Goal: Task Accomplishment & Management: Use online tool/utility

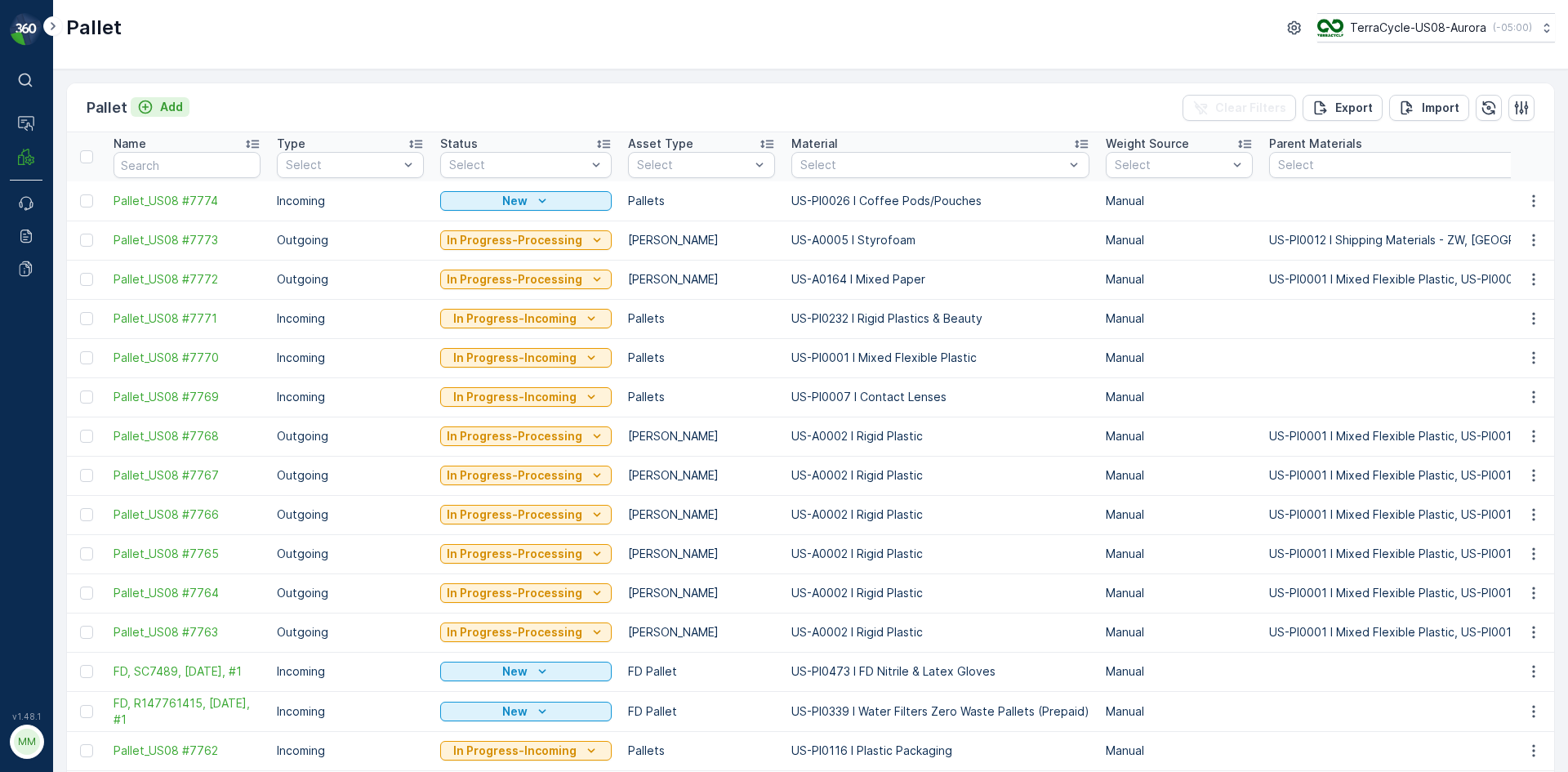
click at [168, 103] on p "Add" at bounding box center [172, 107] width 23 height 16
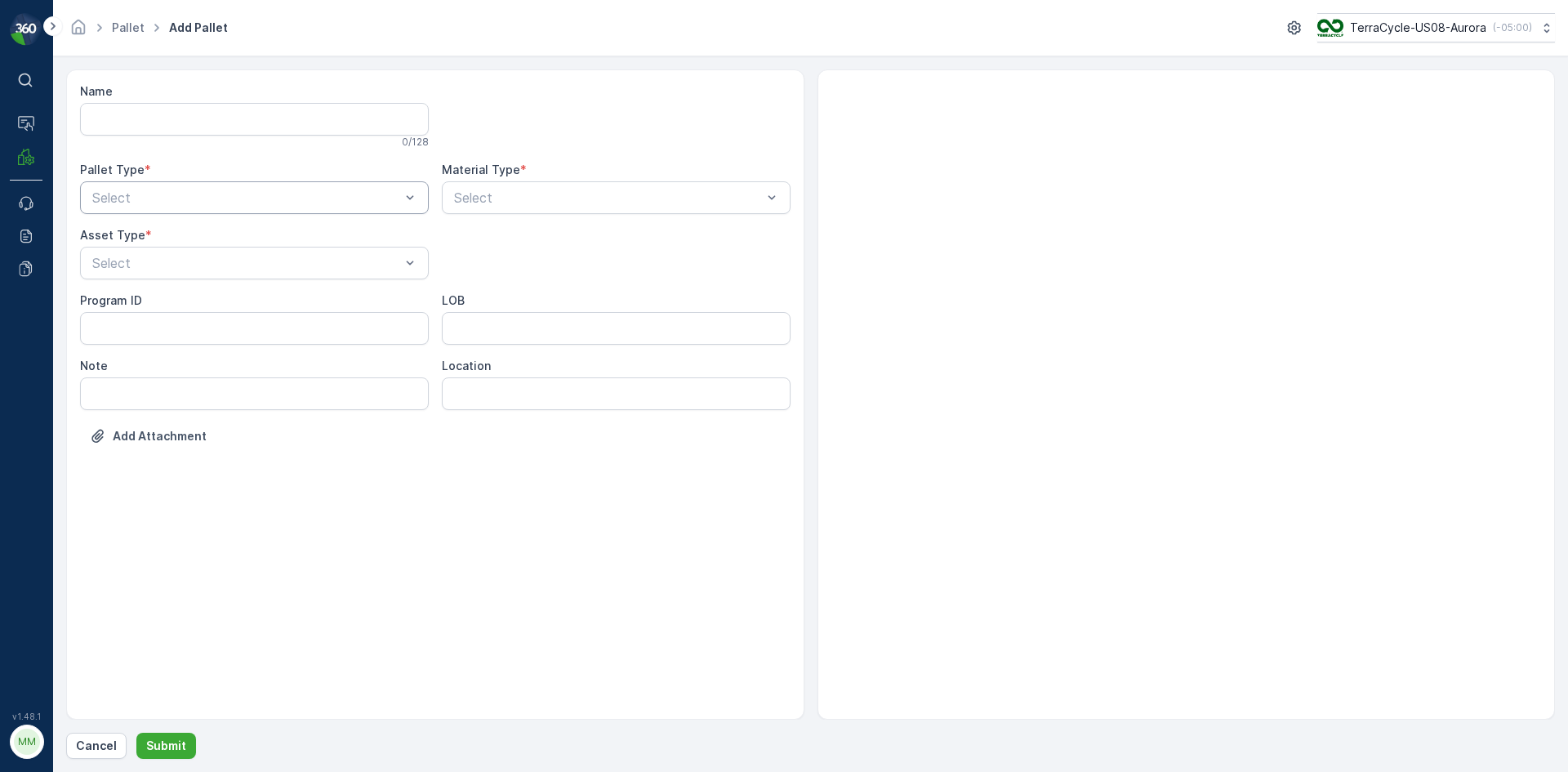
click at [212, 187] on div "Select" at bounding box center [255, 197] width 348 height 33
click at [190, 257] on div "Outgoing" at bounding box center [255, 264] width 348 height 27
click at [190, 257] on div at bounding box center [247, 263] width 311 height 15
click at [182, 303] on div "[PERSON_NAME]" at bounding box center [255, 302] width 329 height 15
click at [597, 190] on div at bounding box center [608, 197] width 311 height 15
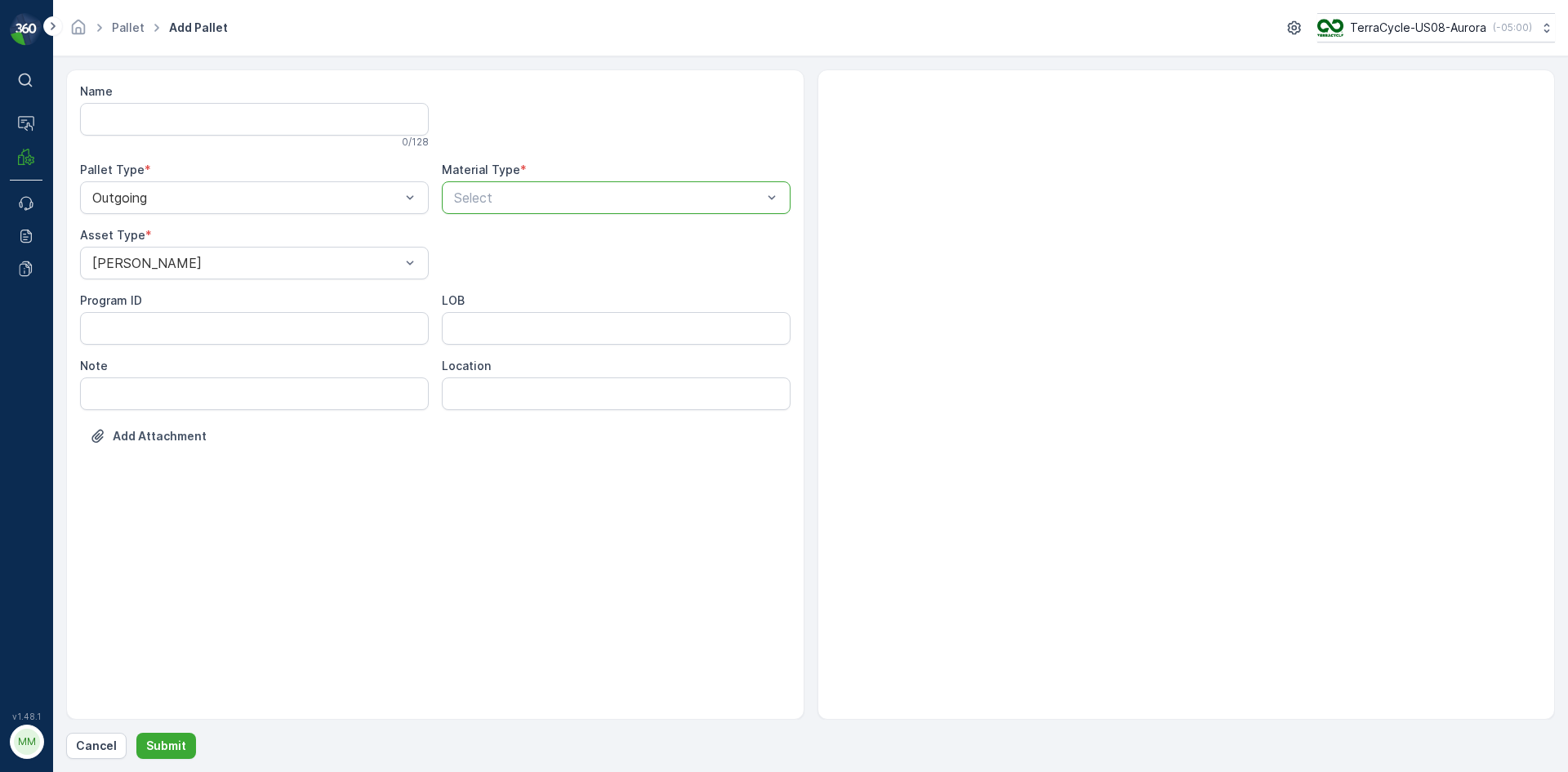
click at [619, 187] on p "Select" at bounding box center [608, 197] width 308 height 19
click at [734, 197] on div at bounding box center [608, 197] width 311 height 15
type input "0005"
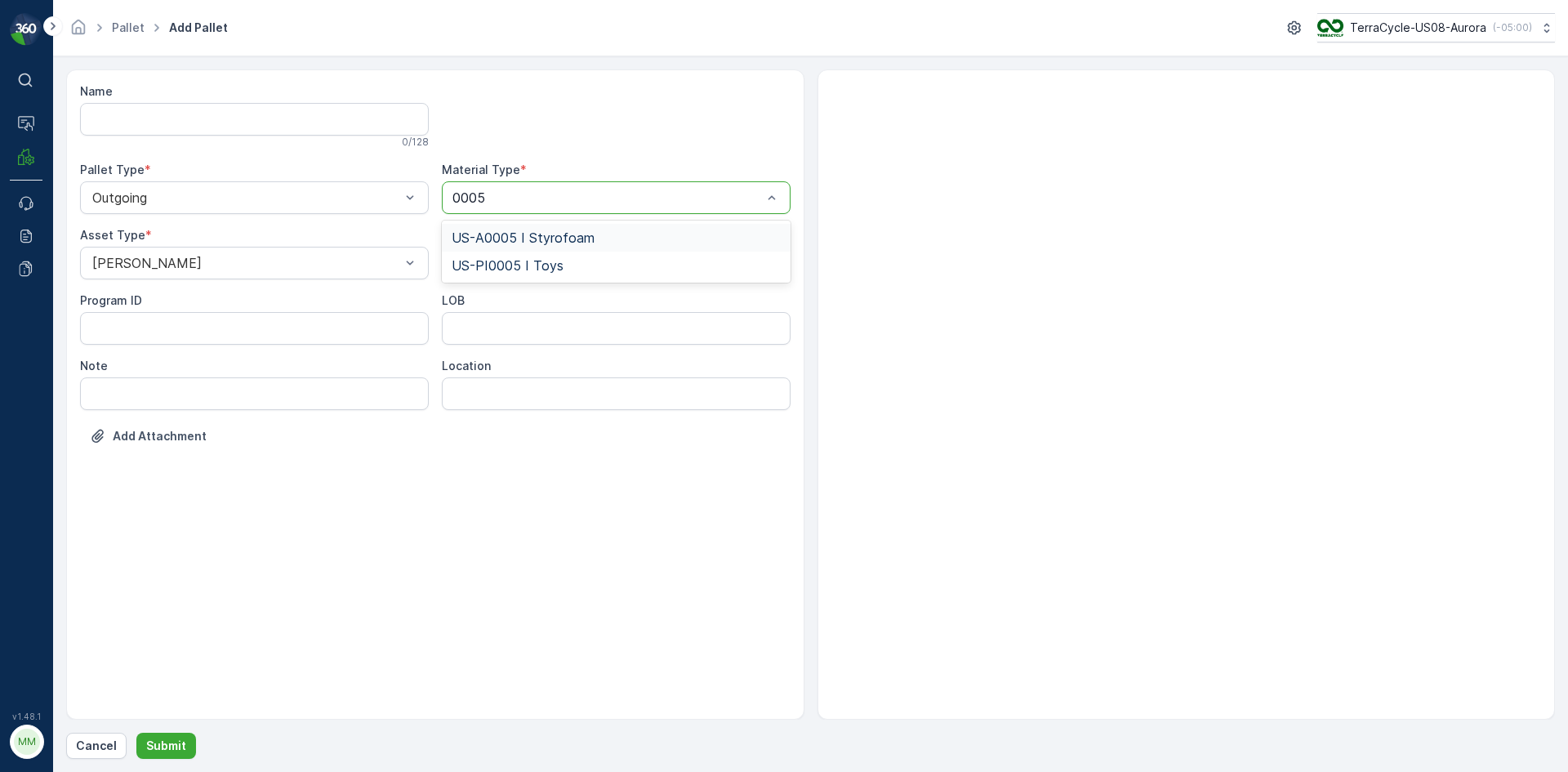
click at [679, 231] on div "US-A0005 I Styrofoam" at bounding box center [616, 237] width 329 height 15
click at [170, 744] on p "Submit" at bounding box center [165, 745] width 40 height 16
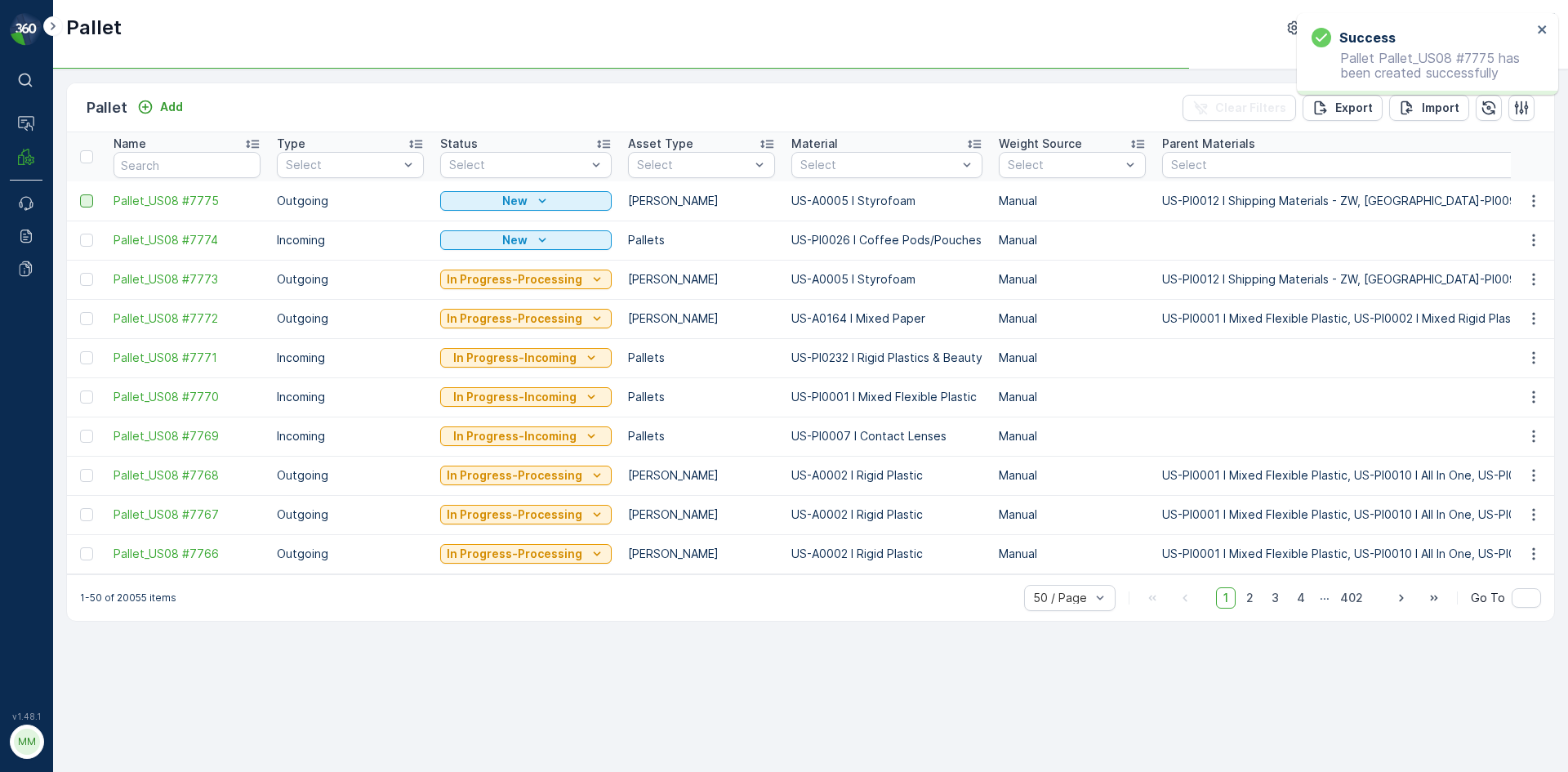
click at [88, 203] on div at bounding box center [87, 201] width 13 height 13
click at [80, 195] on input "checkbox" at bounding box center [80, 195] width 0 height 0
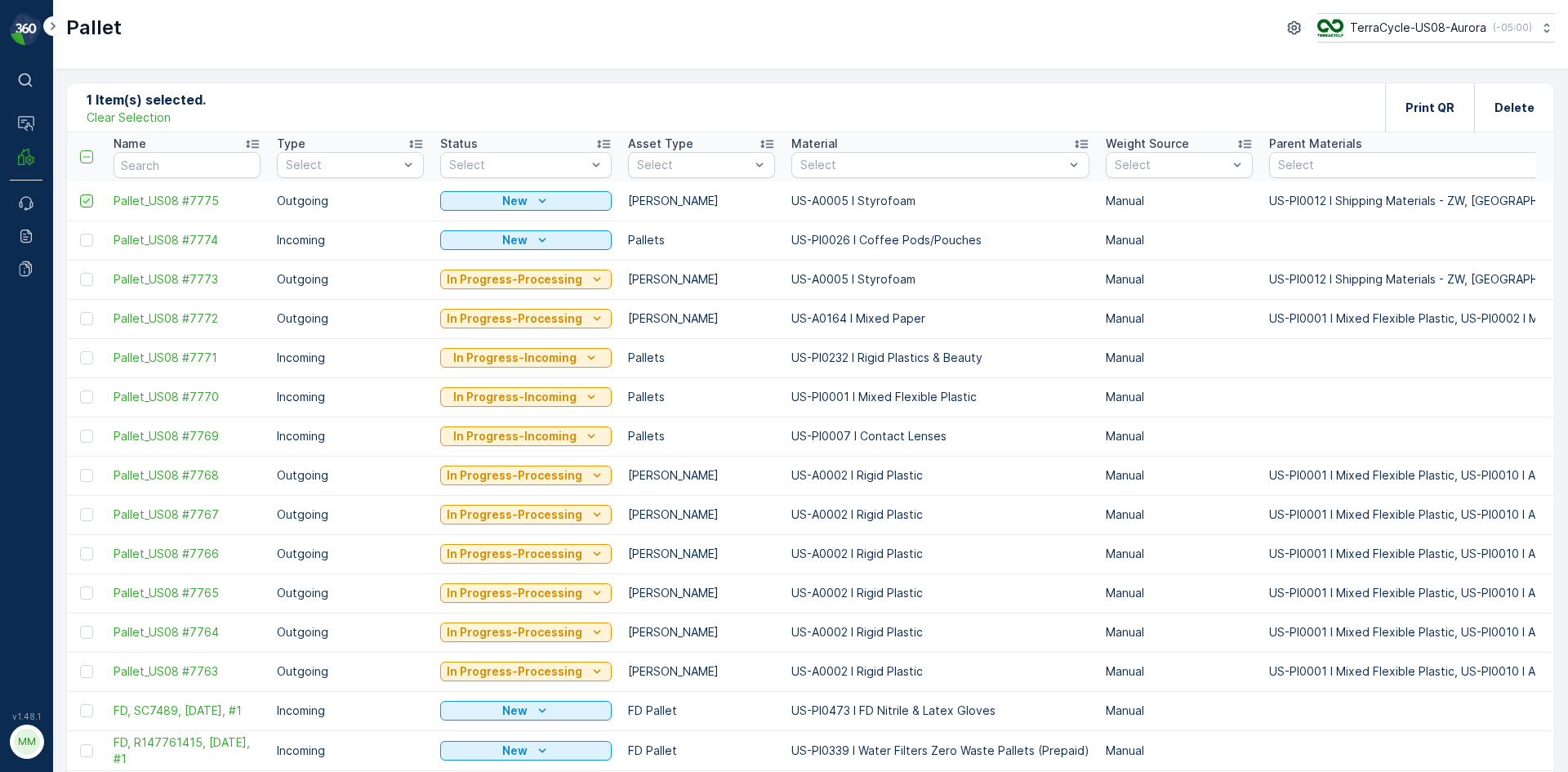
click at [80, 197] on div at bounding box center [87, 201] width 13 height 13
click at [80, 195] on input "checkbox" at bounding box center [80, 195] width 0 height 0
click at [1531, 198] on icon "button" at bounding box center [1534, 201] width 16 height 16
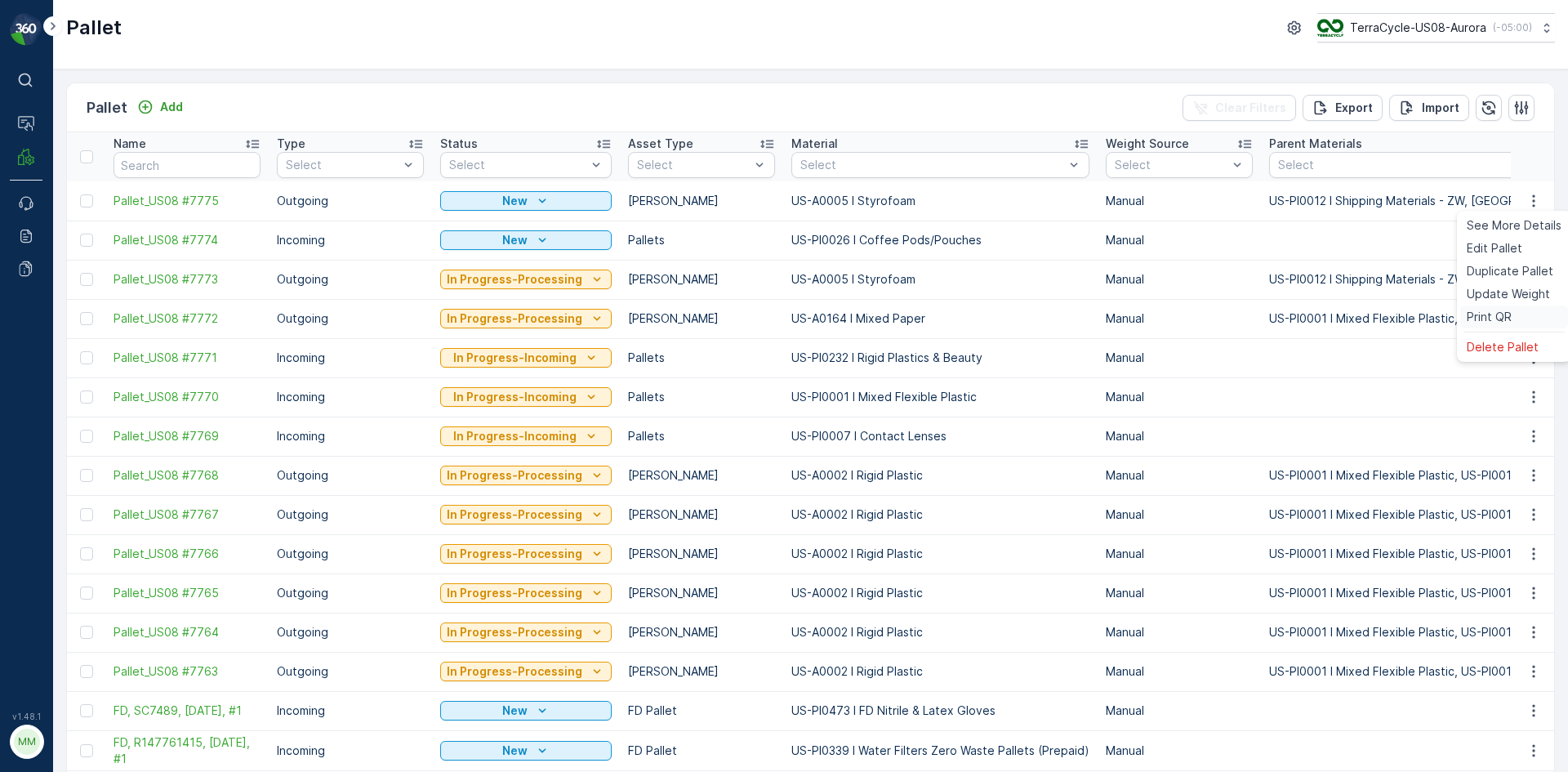
click at [1516, 319] on div "Print QR" at bounding box center [1514, 317] width 108 height 23
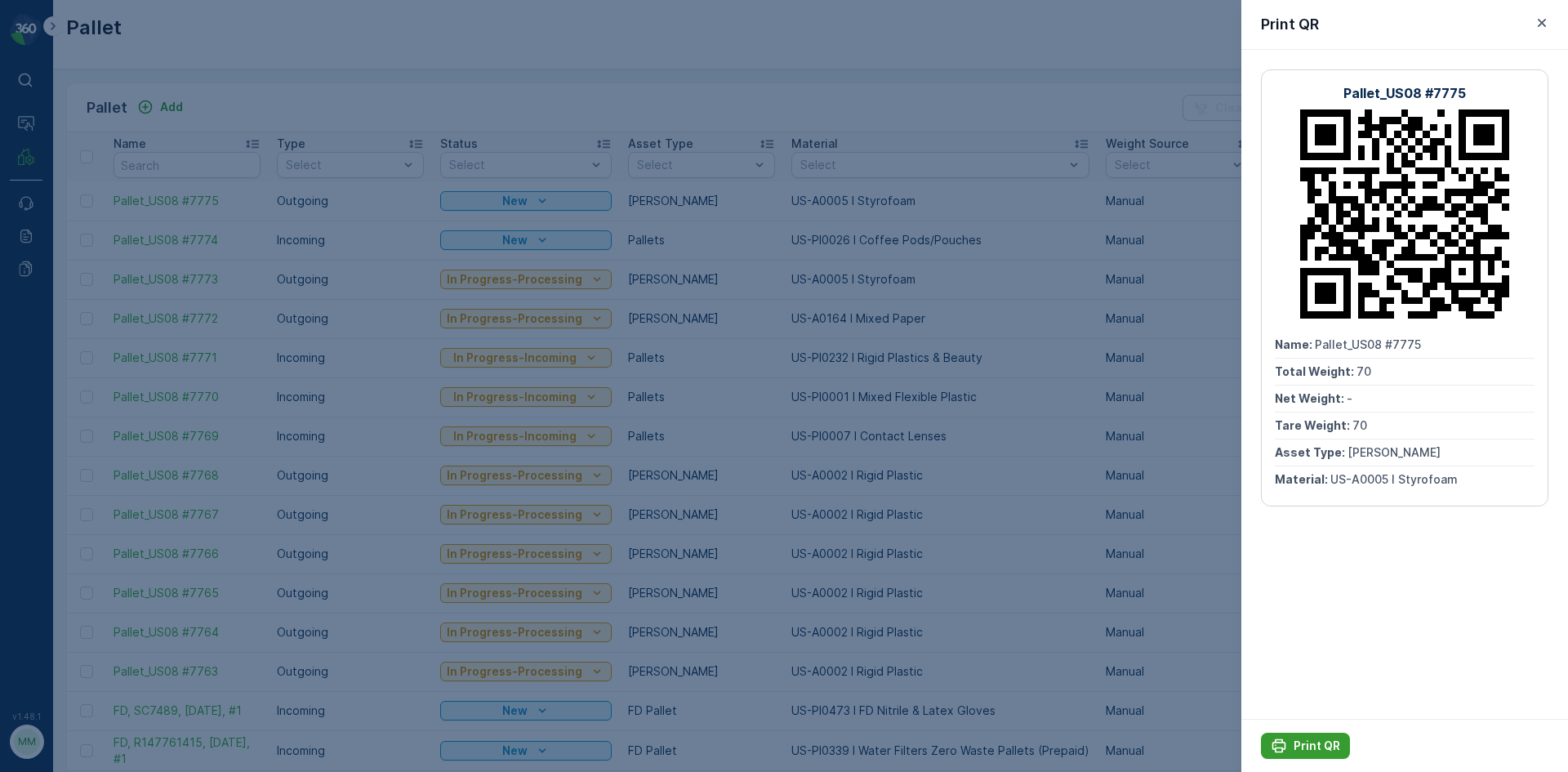
click at [1319, 743] on p "Print QR" at bounding box center [1317, 745] width 47 height 16
click at [1548, 24] on icon "button" at bounding box center [1542, 23] width 16 height 16
